Goal: Task Accomplishment & Management: Manage account settings

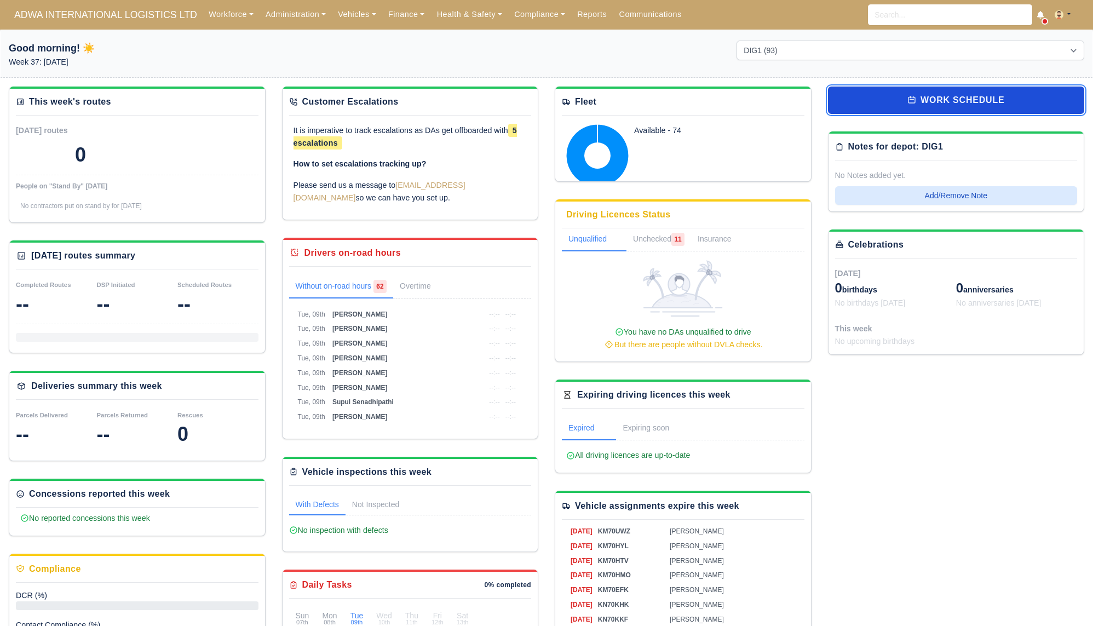
click at [884, 91] on link "work schedule" at bounding box center [956, 99] width 257 height 27
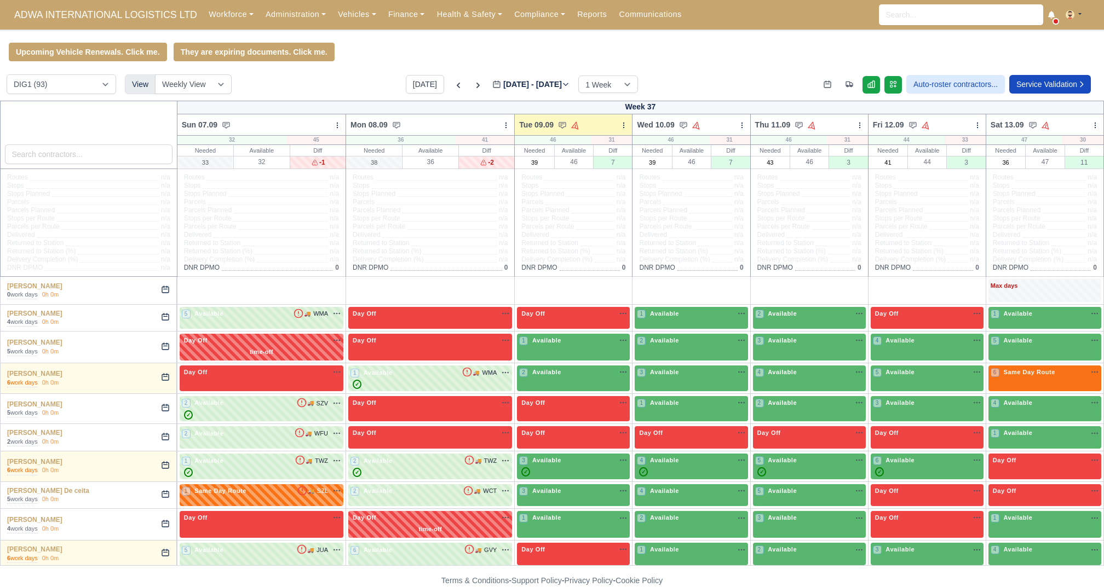
click at [322, 94] on div "DIG1 (93) DHW1 (56) View Weekly View Wave times Daily Roster Today Sep 07 - Sep…" at bounding box center [552, 87] width 1104 height 26
drag, startPoint x: 481, startPoint y: 178, endPoint x: 506, endPoint y: 258, distance: 83.8
click at [515, 258] on div "Routes n/a Stops n/a Stops Planned n/a Parcels n/a Parcels Planned n/a Stops pe…" at bounding box center [573, 222] width 117 height 107
click at [704, 59] on div "Upcoming Vehicle Renewals. Click me. They are expiring documents. Click me." at bounding box center [552, 52] width 1104 height 19
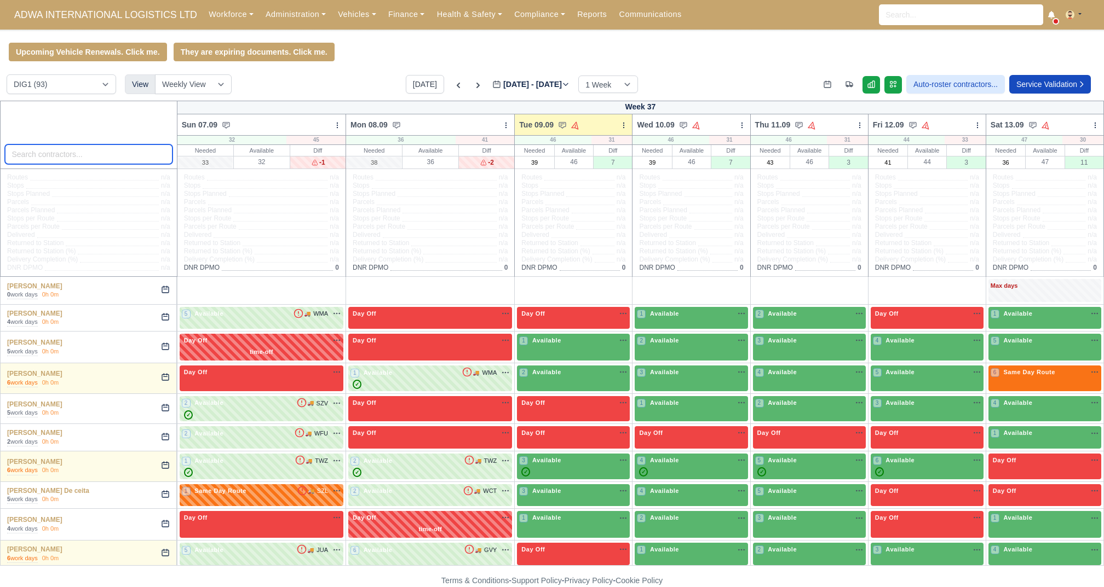
click at [95, 149] on input "search" at bounding box center [89, 155] width 168 height 20
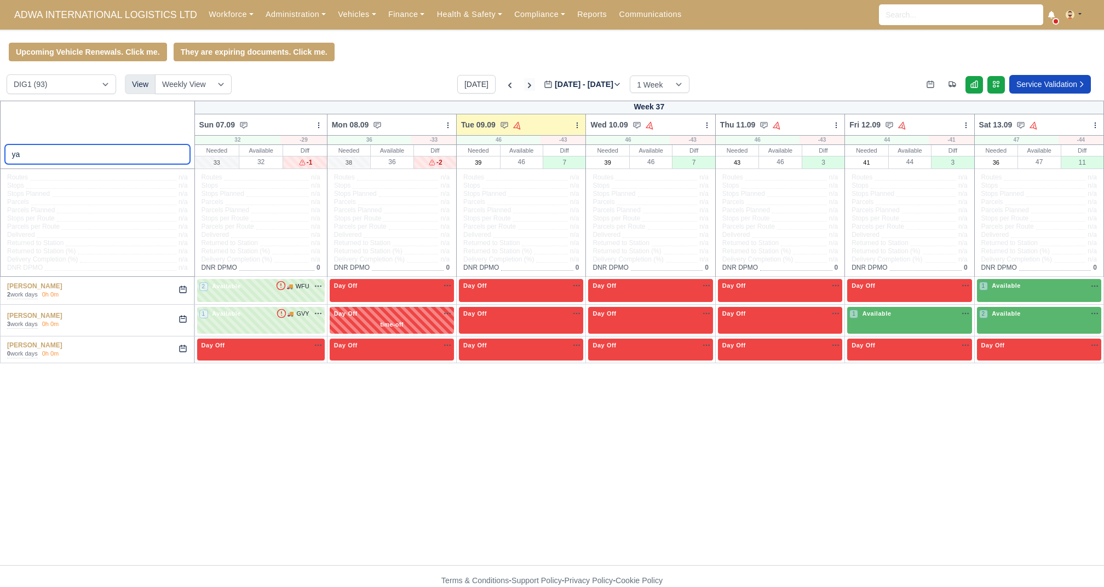
type input "ya"
click at [524, 88] on icon at bounding box center [529, 85] width 11 height 11
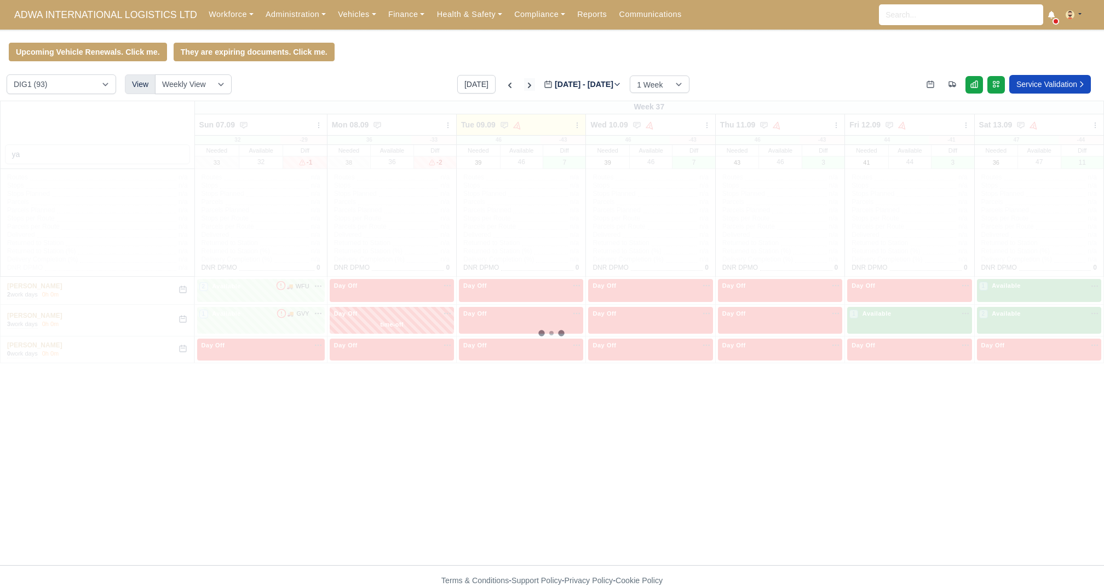
type input "2025-09-16"
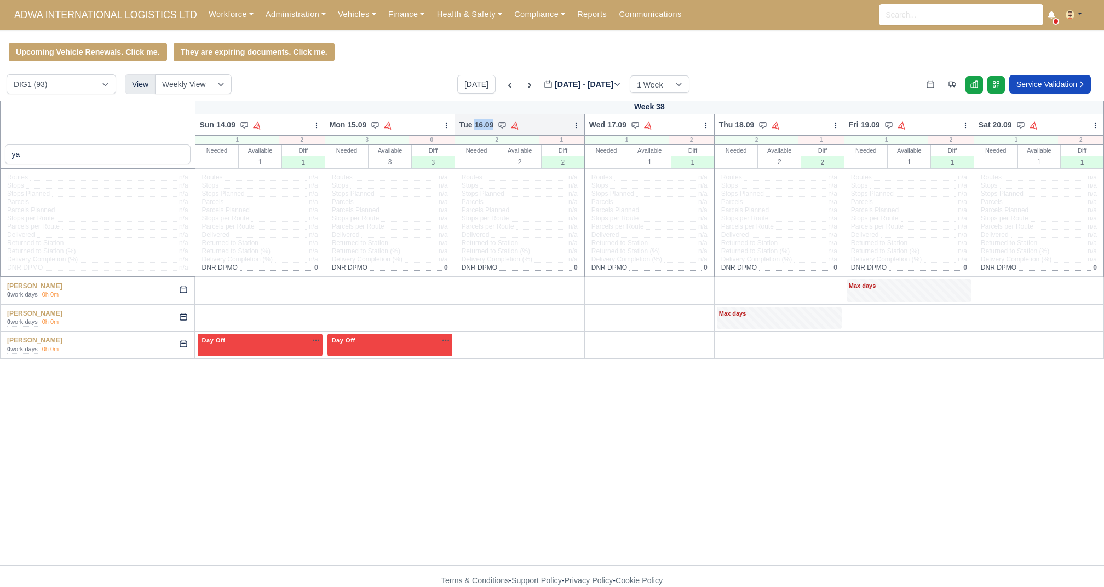
drag, startPoint x: 476, startPoint y: 123, endPoint x: 497, endPoint y: 123, distance: 20.8
click at [497, 123] on div "Tue 16.09" at bounding box center [489, 124] width 61 height 11
click at [389, 286] on div "+" at bounding box center [390, 290] width 120 height 18
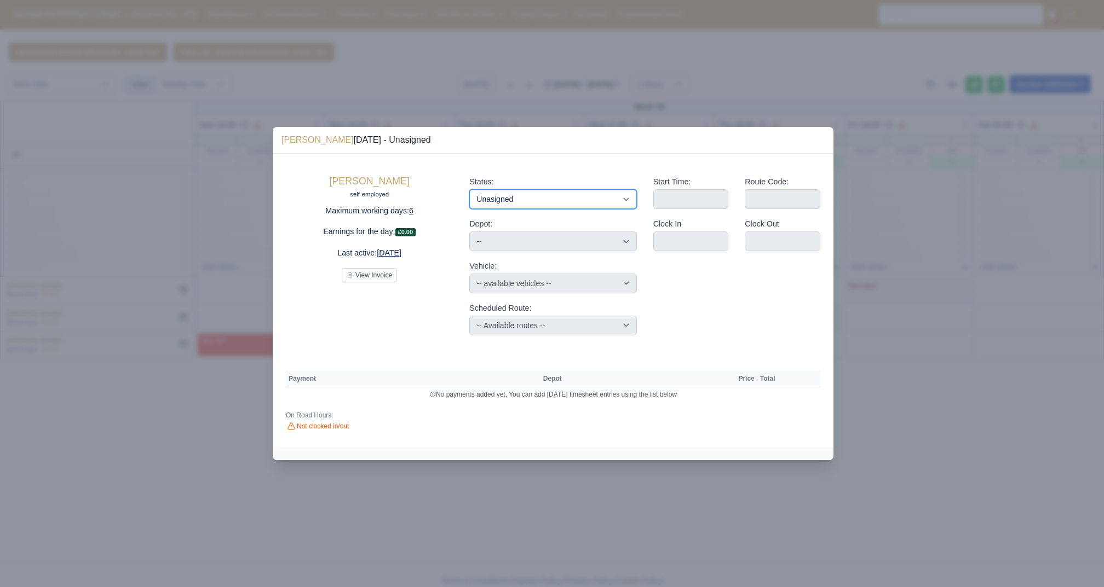
click at [509, 192] on select "Available Day Off Stand By Holiday Other Depot In Office OSM Ridealong Nursery …" at bounding box center [552, 199] width 167 height 20
select select "Day Off"
click at [469, 189] on select "Available Day Off Stand By Holiday Other Depot In Office OSM Ridealong Nursery …" at bounding box center [552, 199] width 167 height 20
select select "na"
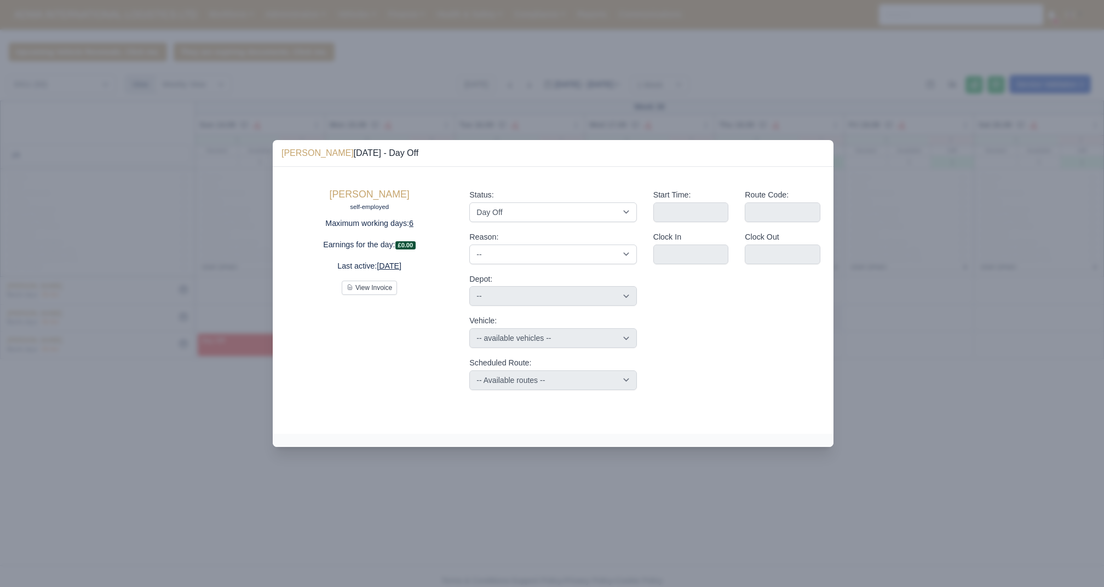
click at [419, 38] on div at bounding box center [552, 293] width 1104 height 587
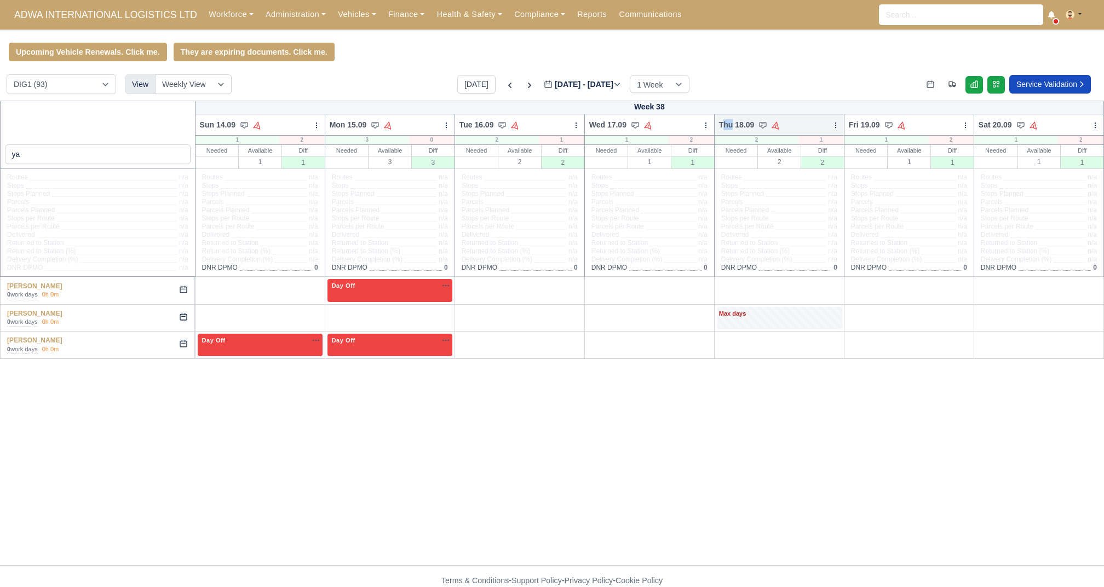
drag, startPoint x: 733, startPoint y: 125, endPoint x: 724, endPoint y: 123, distance: 9.6
click at [724, 123] on span "Thu 18.09" at bounding box center [737, 124] width 36 height 11
click at [742, 125] on span "Thu 18.09" at bounding box center [737, 124] width 36 height 11
drag, startPoint x: 849, startPoint y: 126, endPoint x: 880, endPoint y: 125, distance: 31.8
click at [880, 125] on div "Fri 19.09" at bounding box center [877, 124] width 57 height 11
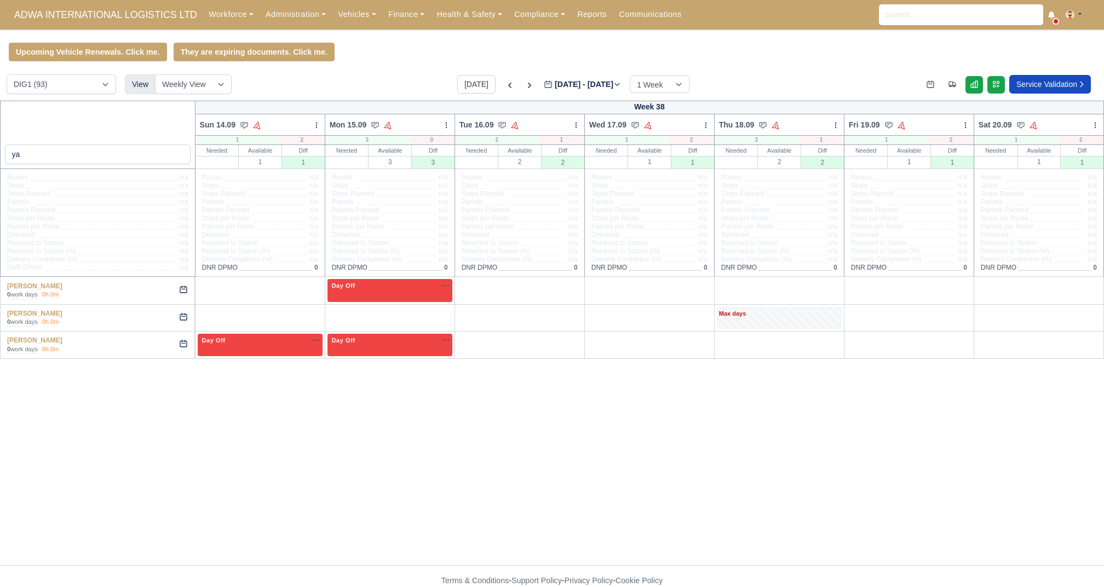
click at [417, 73] on div "Upcoming Vehicle Renewals. Click me. They are expiring documents. Click me. DIG…" at bounding box center [552, 309] width 1104 height 532
click at [793, 345] on div "+" at bounding box center [779, 345] width 120 height 18
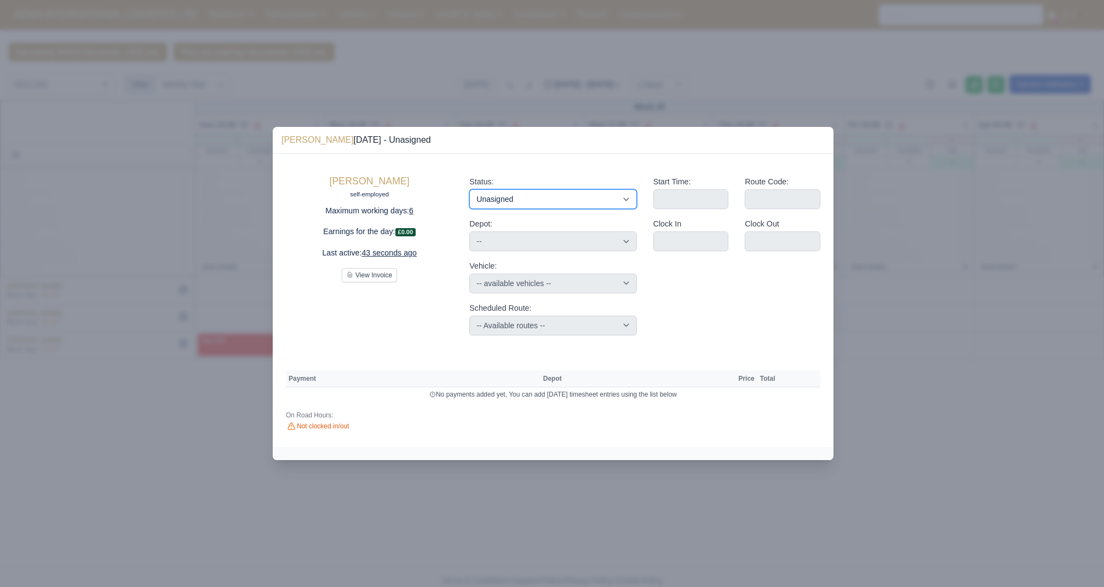
click at [497, 198] on select "Available Day Off Stand By Holiday Other Depot In Office OSM Ridealong Nursery …" at bounding box center [552, 199] width 167 height 20
select select "Day Off"
click at [469, 189] on select "Available Day Off Stand By Holiday Other Depot In Office OSM Ridealong Nursery …" at bounding box center [552, 199] width 167 height 20
select select "na"
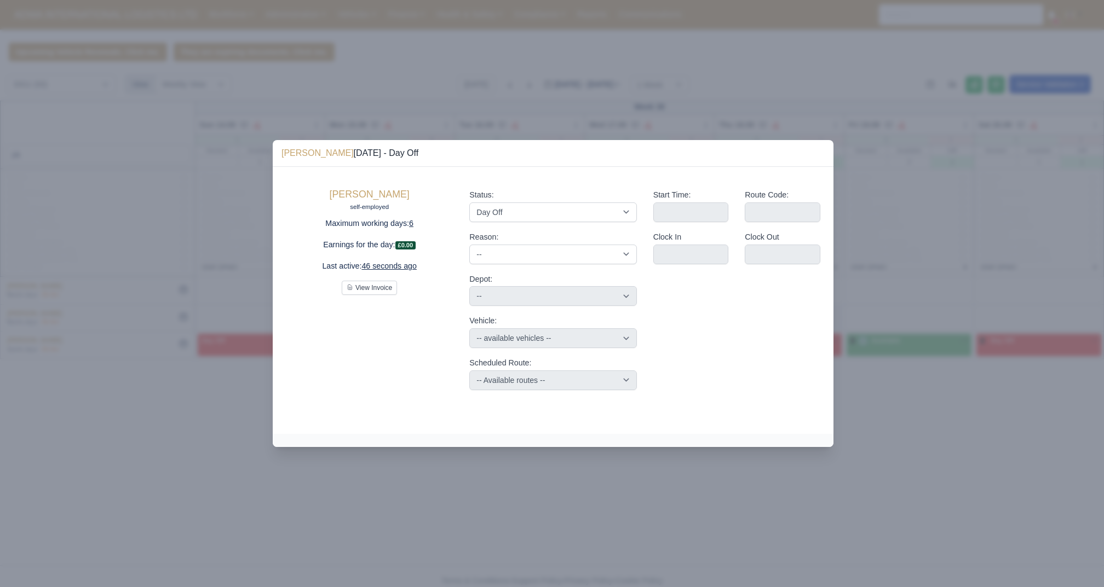
click at [706, 517] on div at bounding box center [552, 293] width 1104 height 587
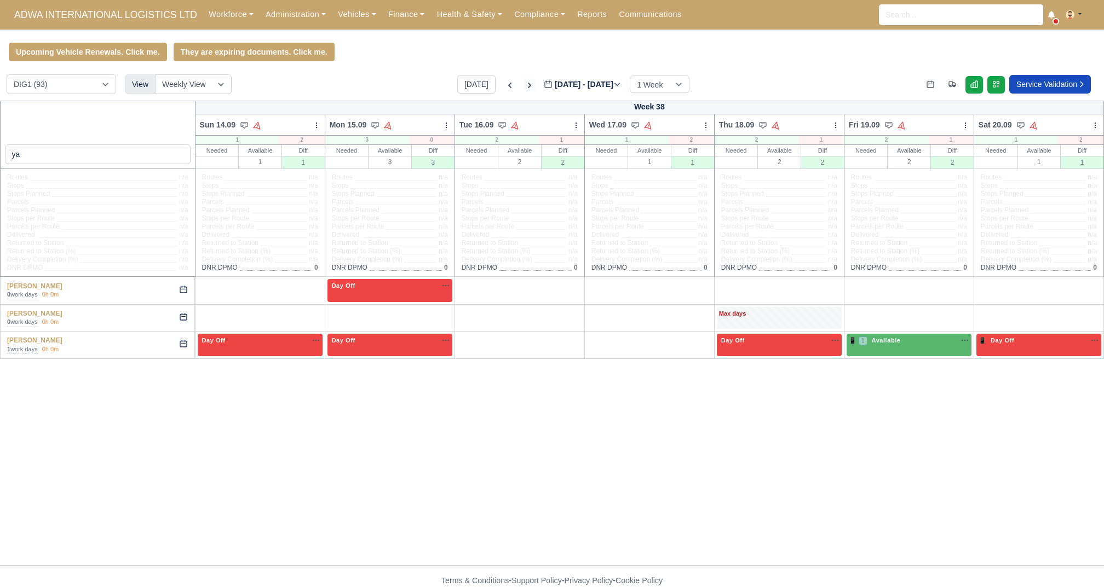
click at [528, 86] on icon at bounding box center [529, 85] width 3 height 5
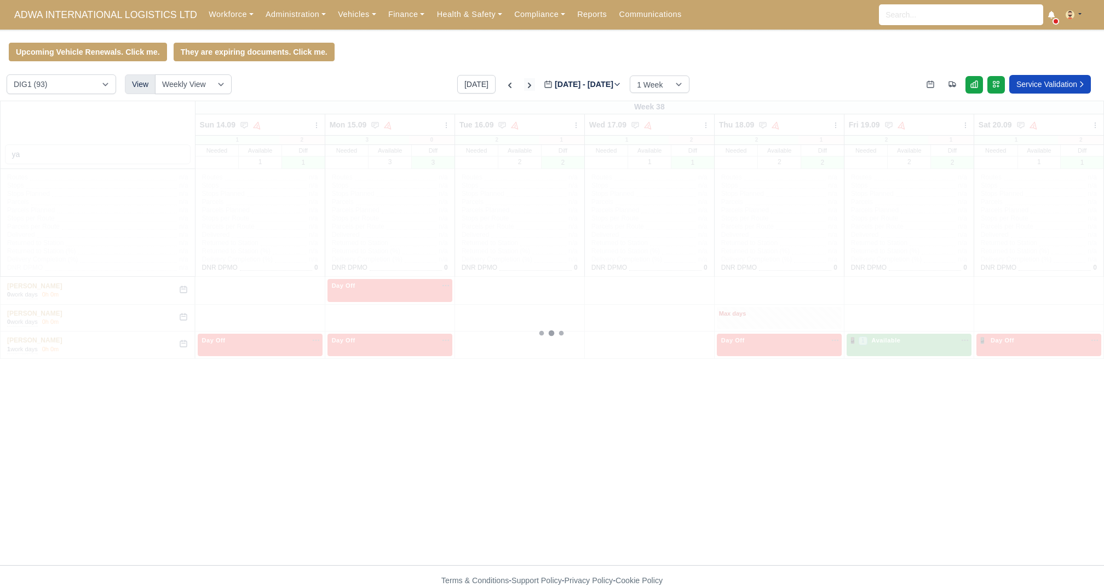
type input "2025-09-23"
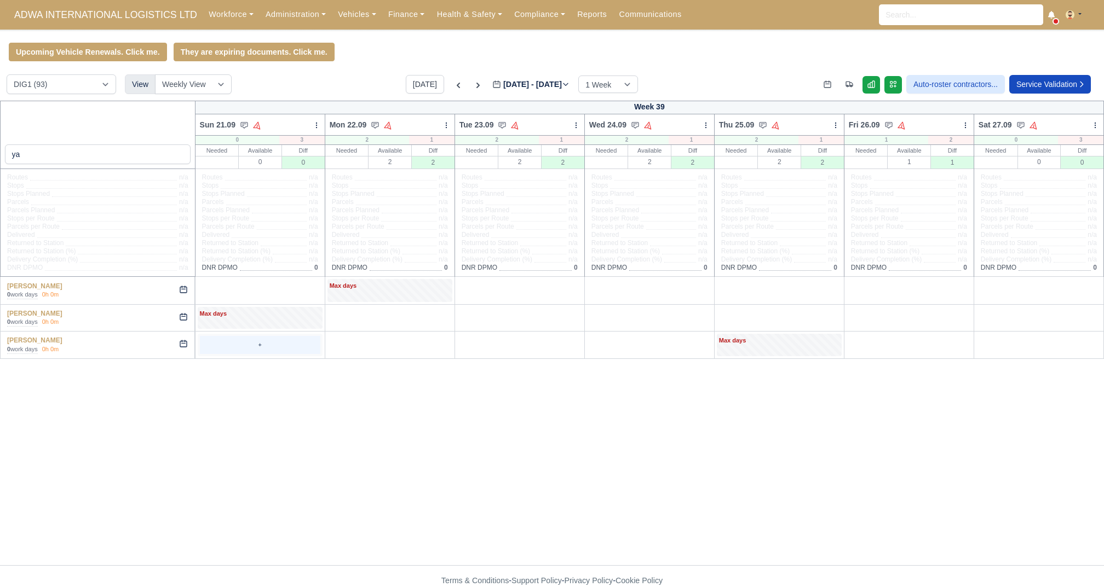
click at [251, 348] on div "+" at bounding box center [260, 345] width 120 height 18
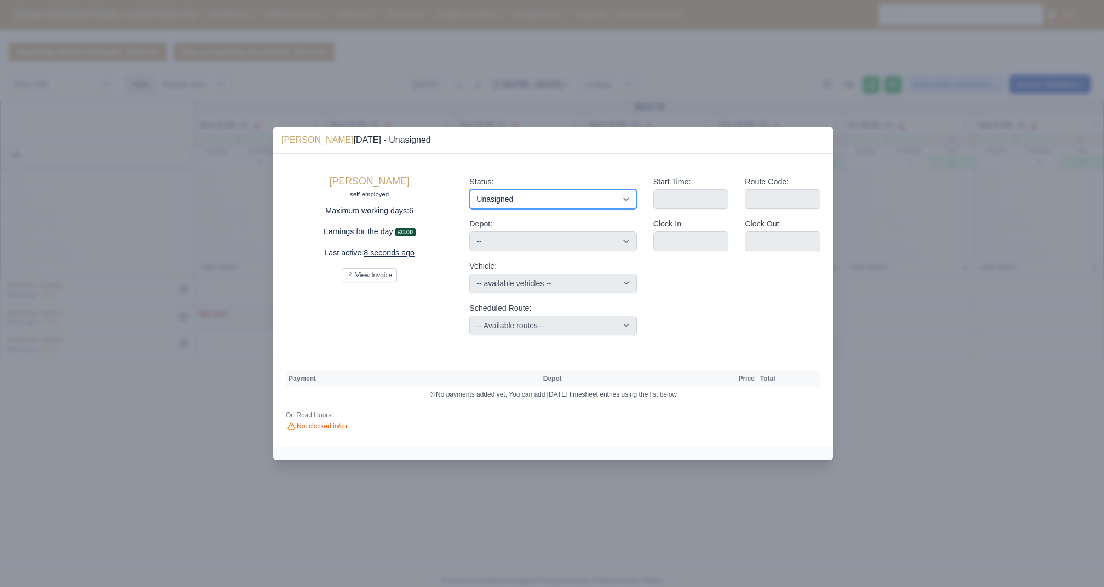
click at [520, 199] on select "Available Day Off Stand By Holiday Other Depot In Office OSM Ridealong Nursery …" at bounding box center [552, 199] width 167 height 20
select select "Stand By"
click at [469, 189] on select "Available Day Off Stand By Holiday Other Depot In Office OSM Ridealong Nursery …" at bounding box center [552, 199] width 167 height 20
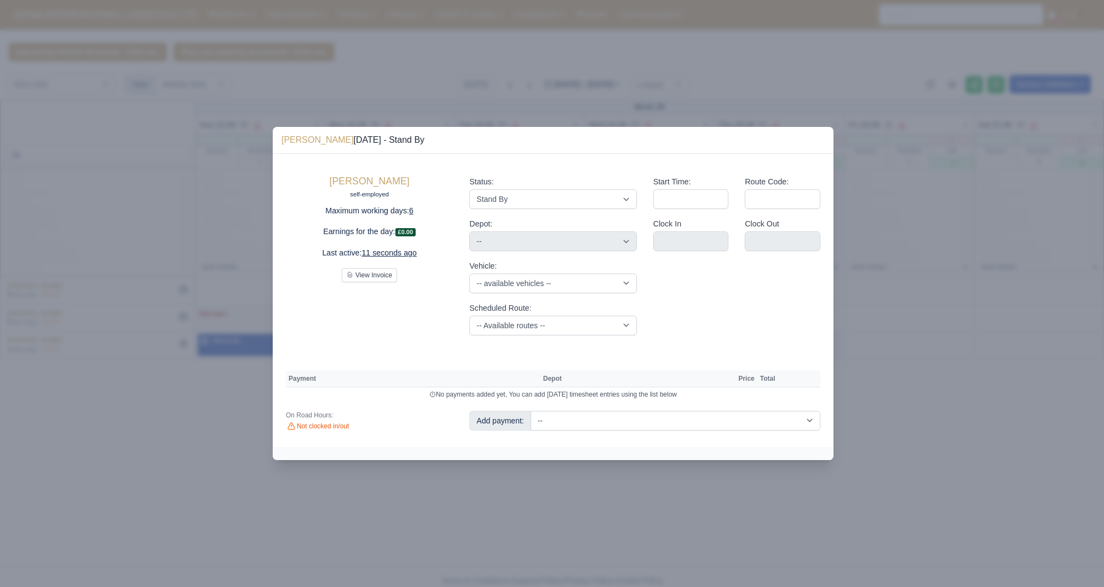
click at [757, 523] on div at bounding box center [552, 293] width 1104 height 587
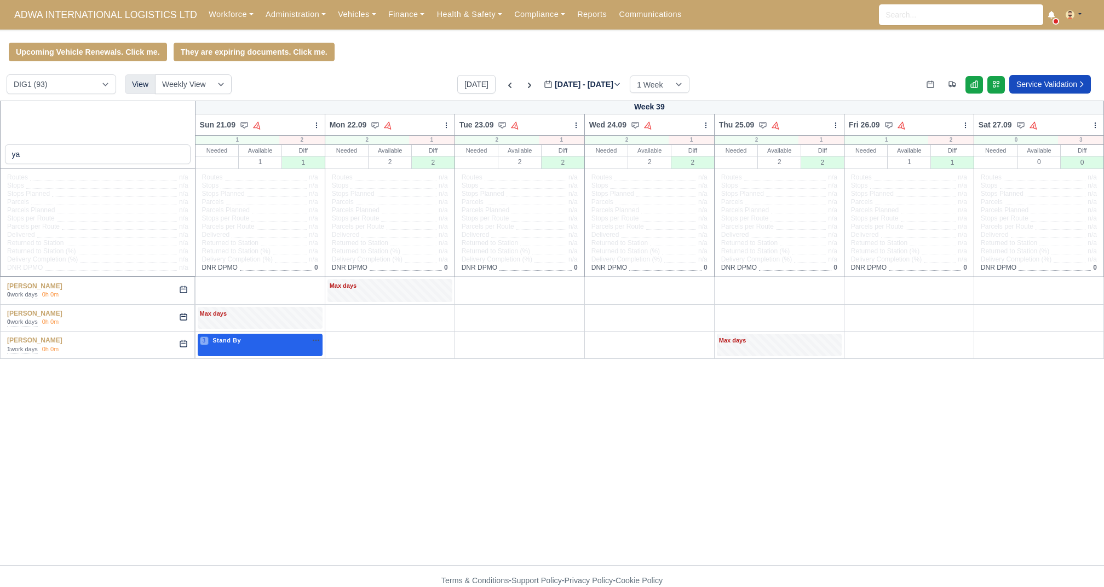
click at [281, 345] on div "3 Stand By na" at bounding box center [260, 341] width 120 height 11
select select "Stand By"
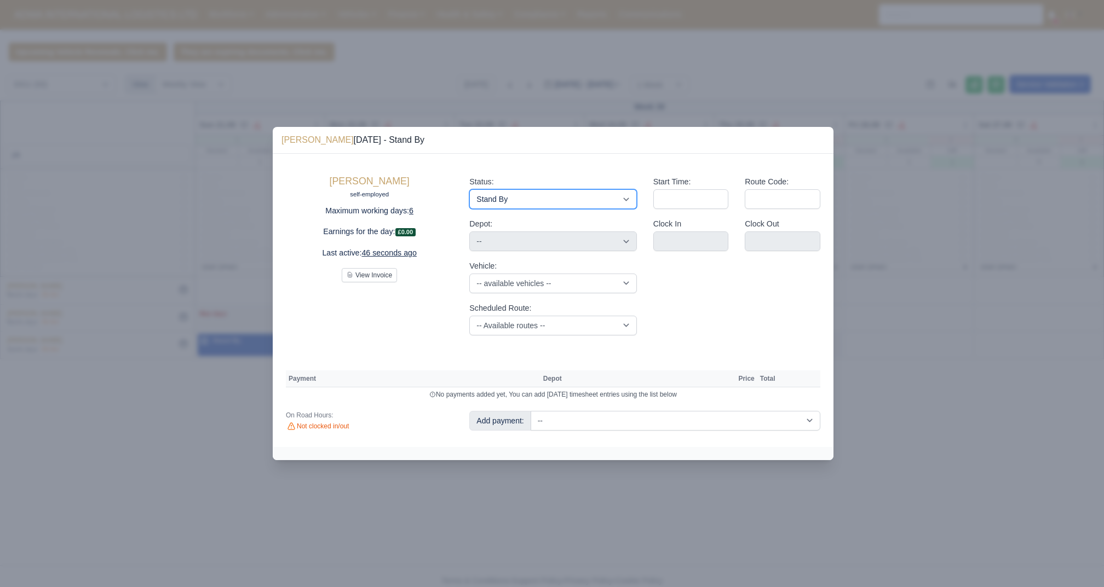
click at [588, 196] on select "Available Day Off Stand By Holiday Other Depot In Office OSM Ridealong Nursery …" at bounding box center [552, 199] width 167 height 20
click at [470, 102] on div at bounding box center [552, 293] width 1104 height 587
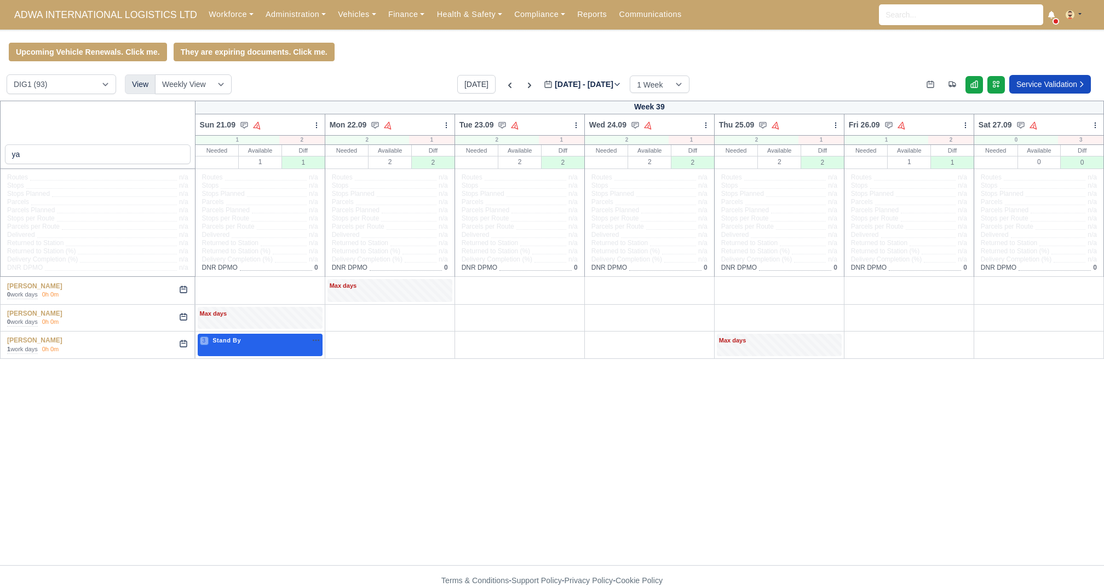
click at [282, 347] on div "3 Stand By na" at bounding box center [260, 341] width 120 height 11
select select "Stand By"
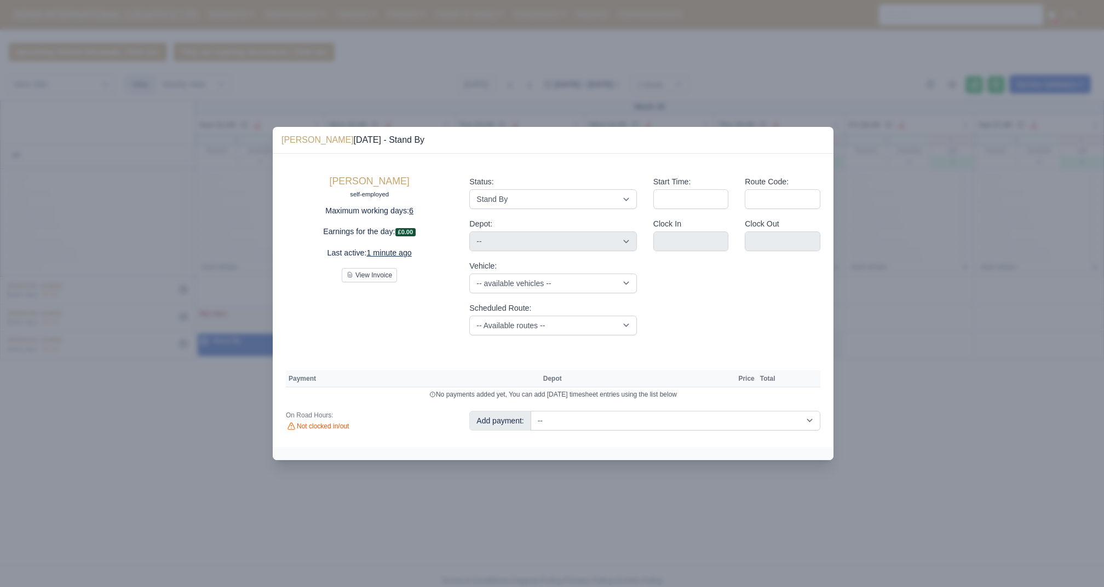
click at [511, 189] on div "Status: Available Day Off Stand By Holiday Other Depot In Office OSM Ridealong …" at bounding box center [552, 192] width 167 height 33
click at [511, 193] on select "Available Day Off Stand By Holiday Other Depot In Office OSM Ridealong Nursery …" at bounding box center [552, 199] width 167 height 20
click at [510, 115] on div at bounding box center [552, 293] width 1104 height 587
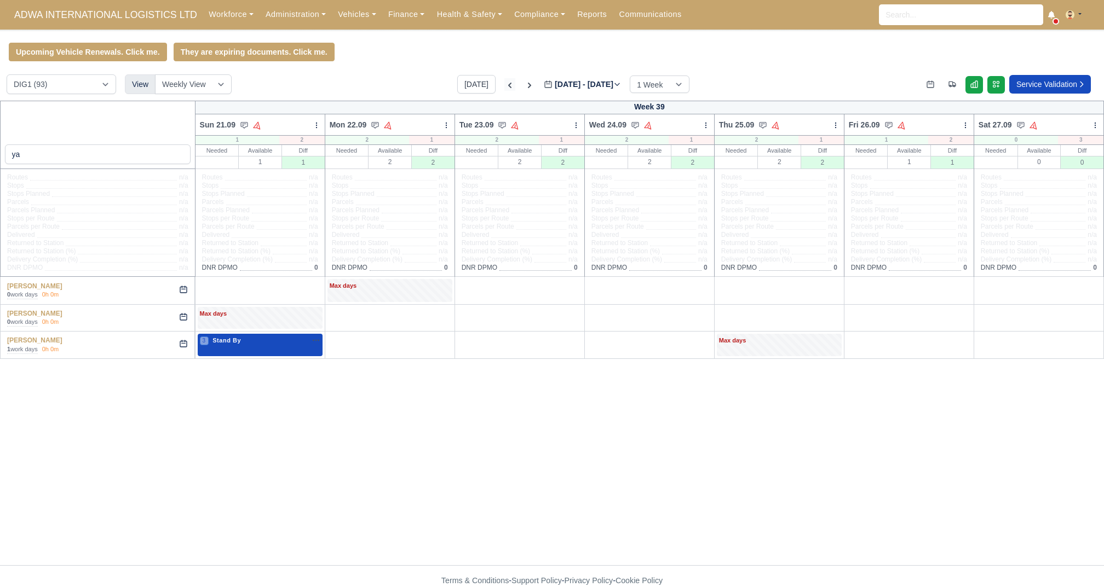
click at [504, 87] on icon at bounding box center [509, 85] width 11 height 11
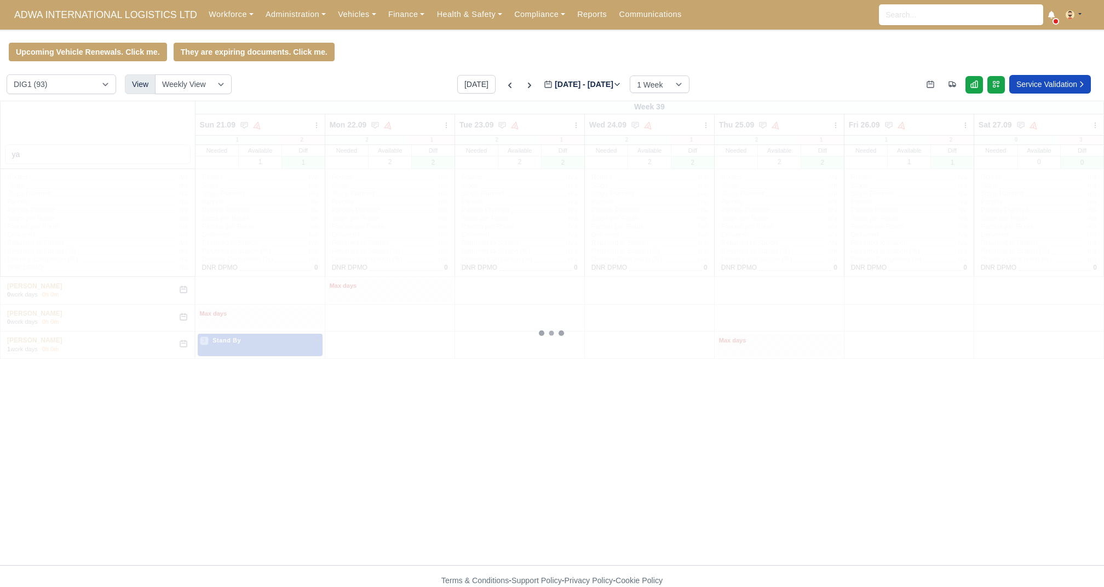
type input "2025-09-16"
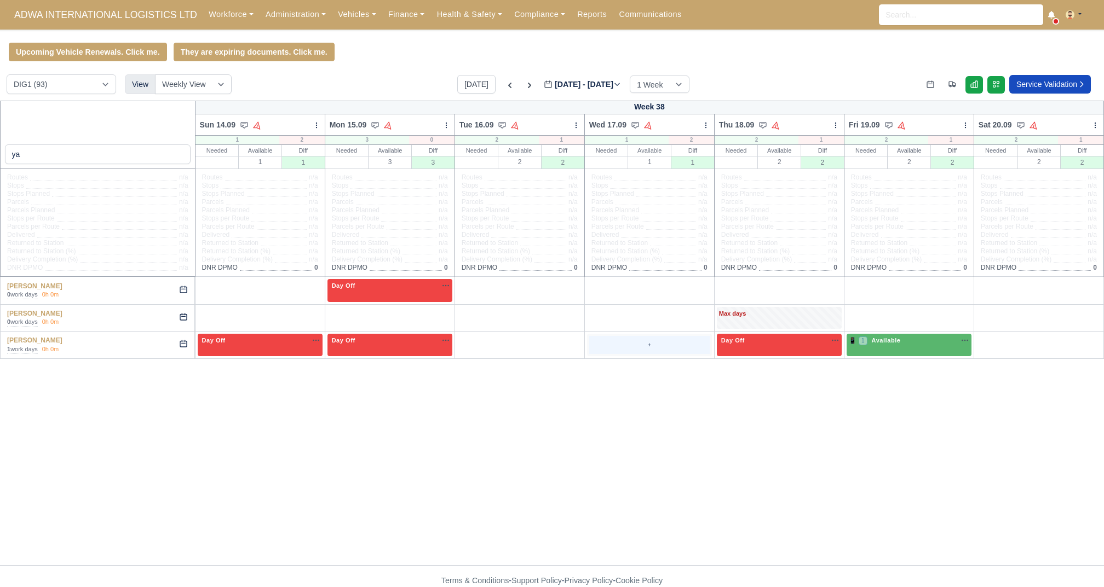
click at [680, 336] on div "+" at bounding box center [649, 345] width 120 height 18
select select "Unasigned"
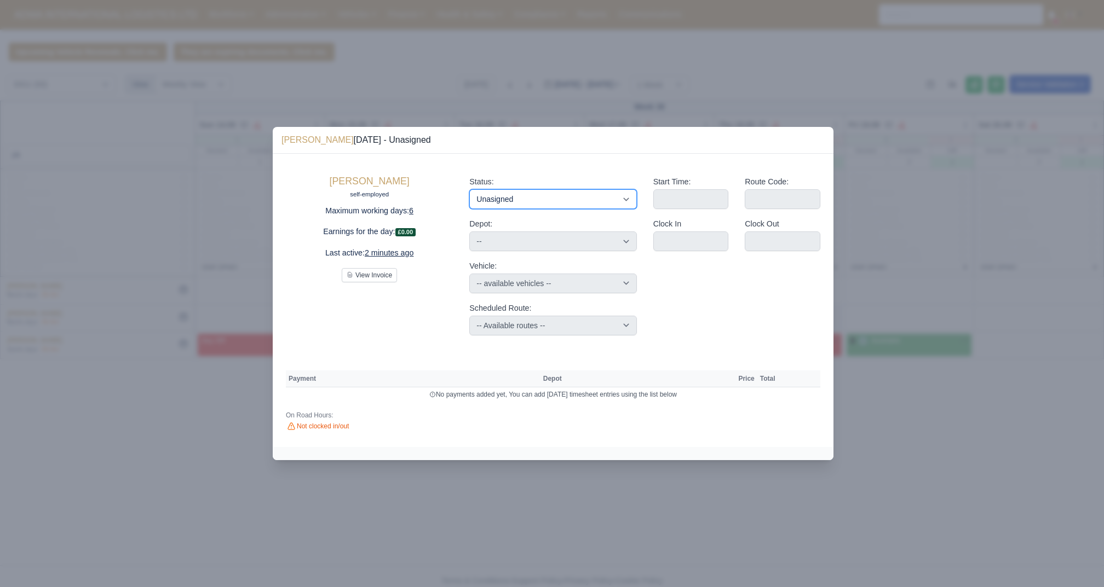
click at [518, 198] on select "Available Day Off Stand By Holiday Other Depot In Office OSM Ridealong Nursery …" at bounding box center [552, 199] width 167 height 20
click at [724, 61] on div at bounding box center [552, 293] width 1104 height 587
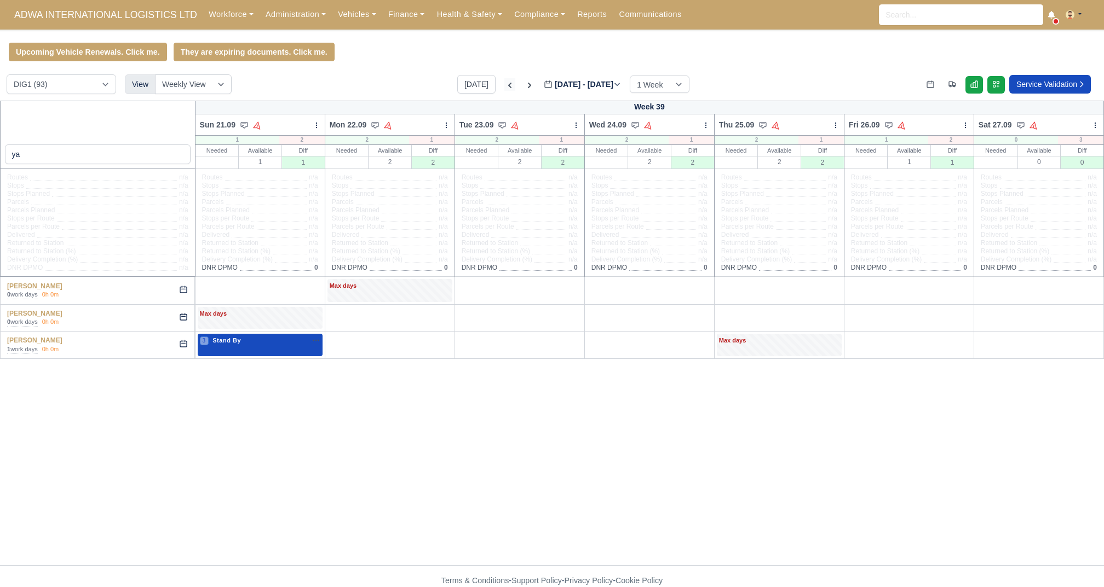
click at [504, 87] on icon at bounding box center [509, 85] width 11 height 11
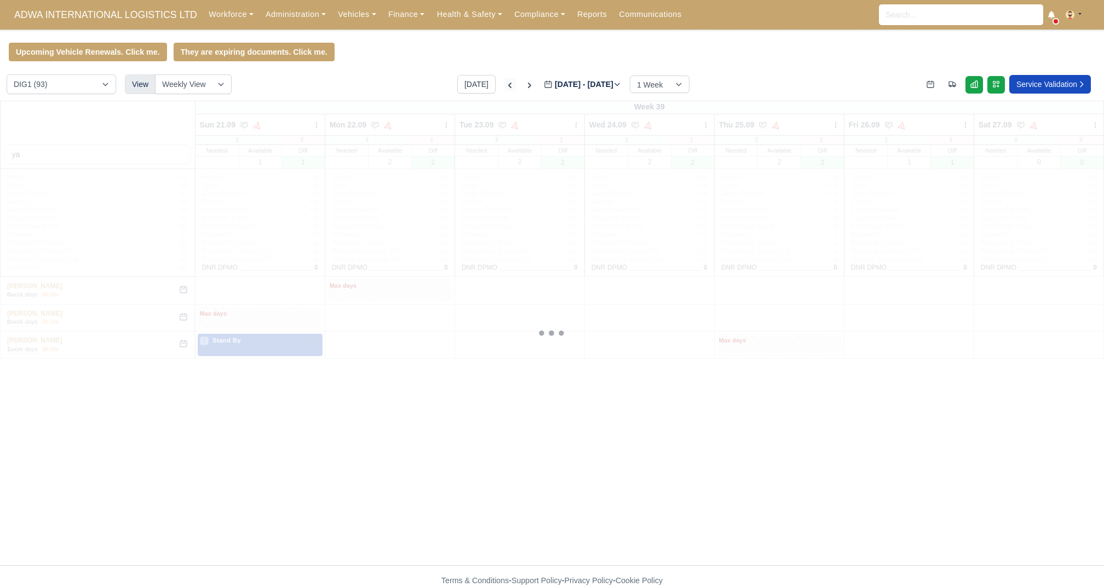
type input "2025-09-16"
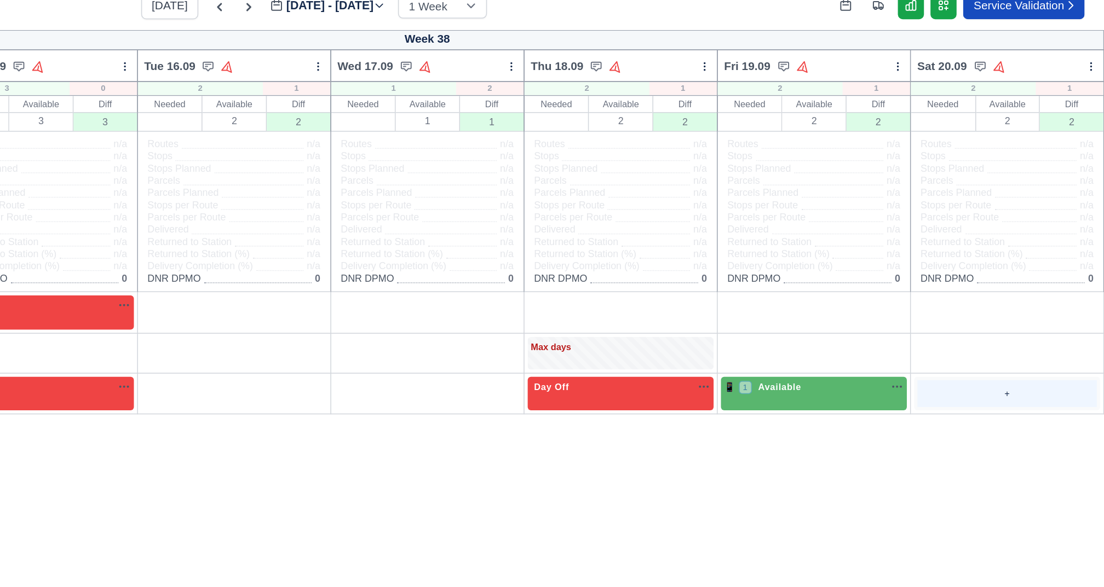
click at [1019, 344] on div "+" at bounding box center [1038, 345] width 120 height 18
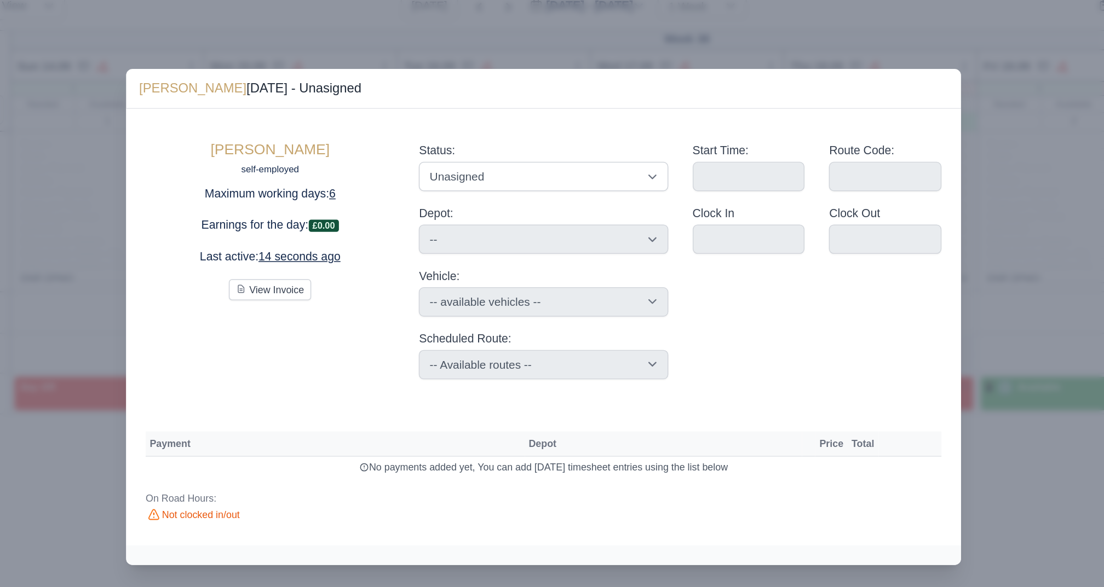
click at [551, 186] on div "Status: Available Day Off Stand By Holiday Other Depot In Office OSM Ridealong …" at bounding box center [552, 192] width 167 height 33
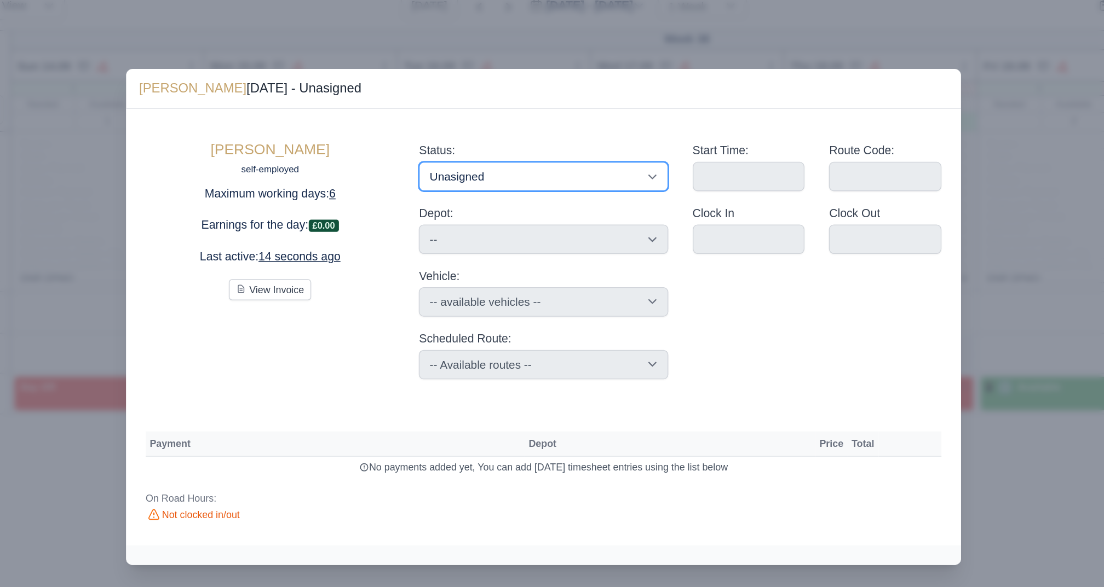
click at [546, 204] on select "Available Day Off Stand By Holiday Other Depot In Office OSM Ridealong Nursery …" at bounding box center [552, 199] width 167 height 20
select select "Available"
click at [469, 189] on select "Available Day Off Stand By Holiday Other Depot In Office OSM Ridealong Nursery …" at bounding box center [552, 199] width 167 height 20
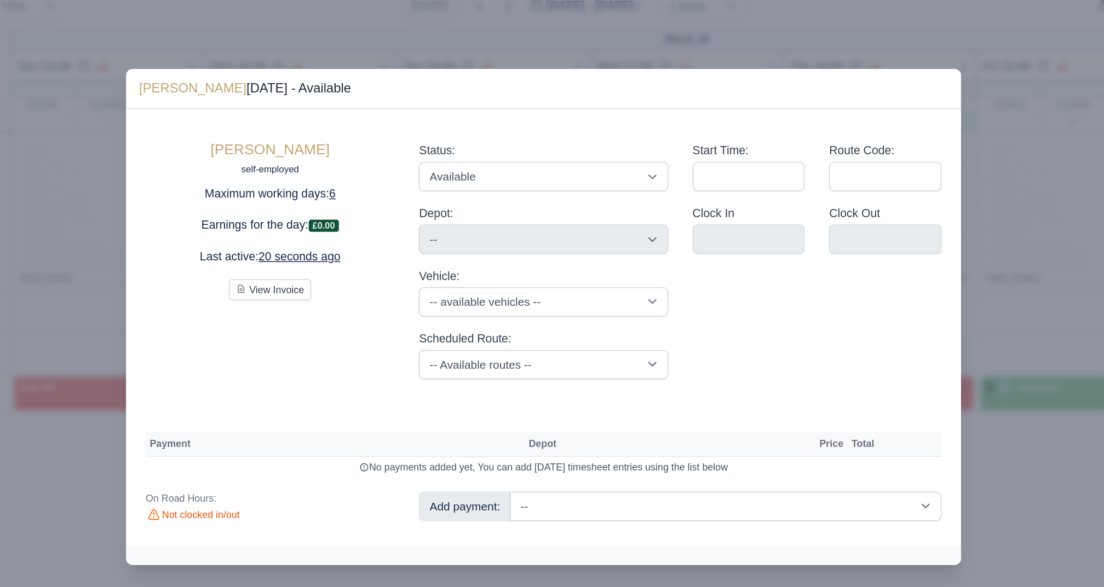
click at [674, 110] on div at bounding box center [552, 293] width 1104 height 587
